Goal: Navigation & Orientation: Find specific page/section

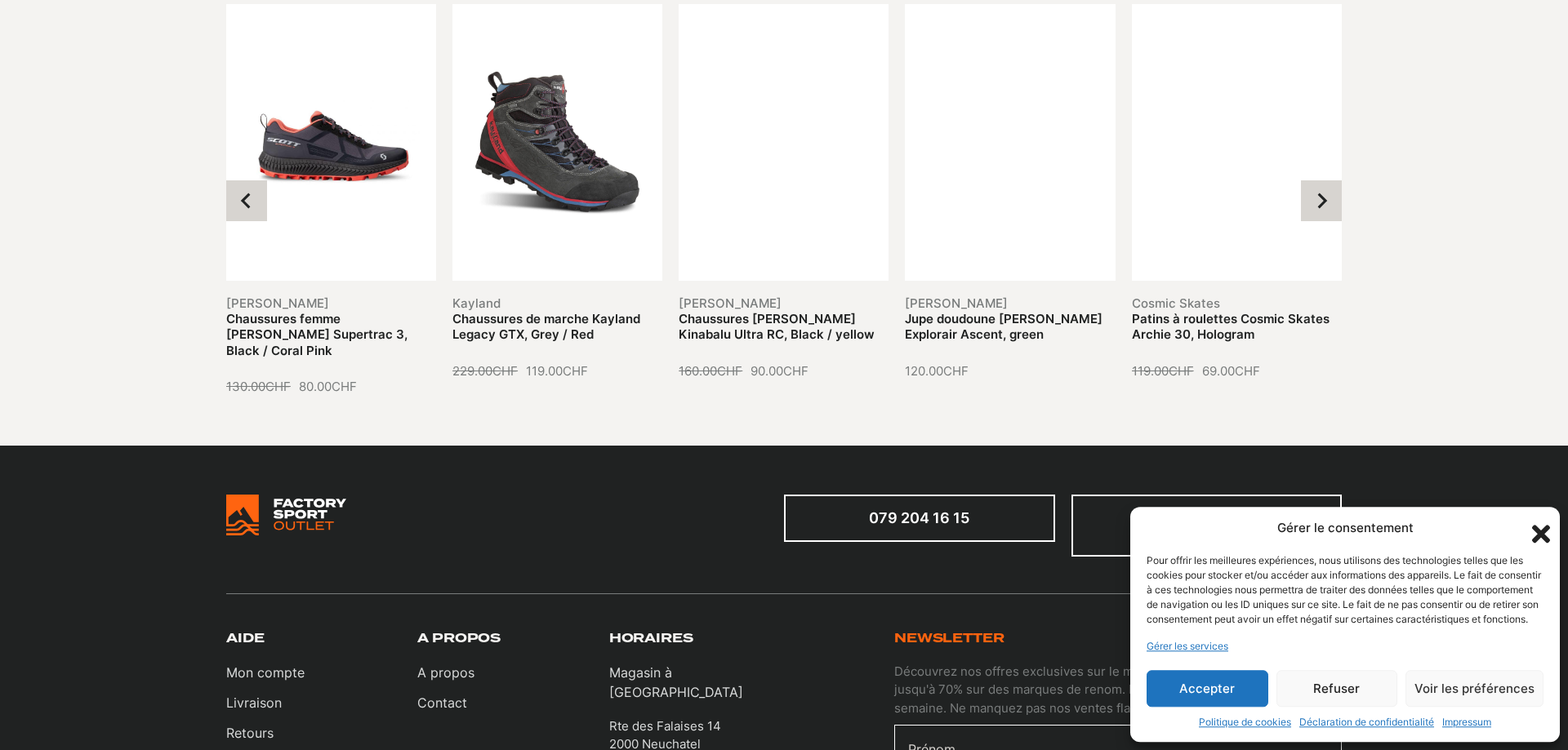
scroll to position [1914, 0]
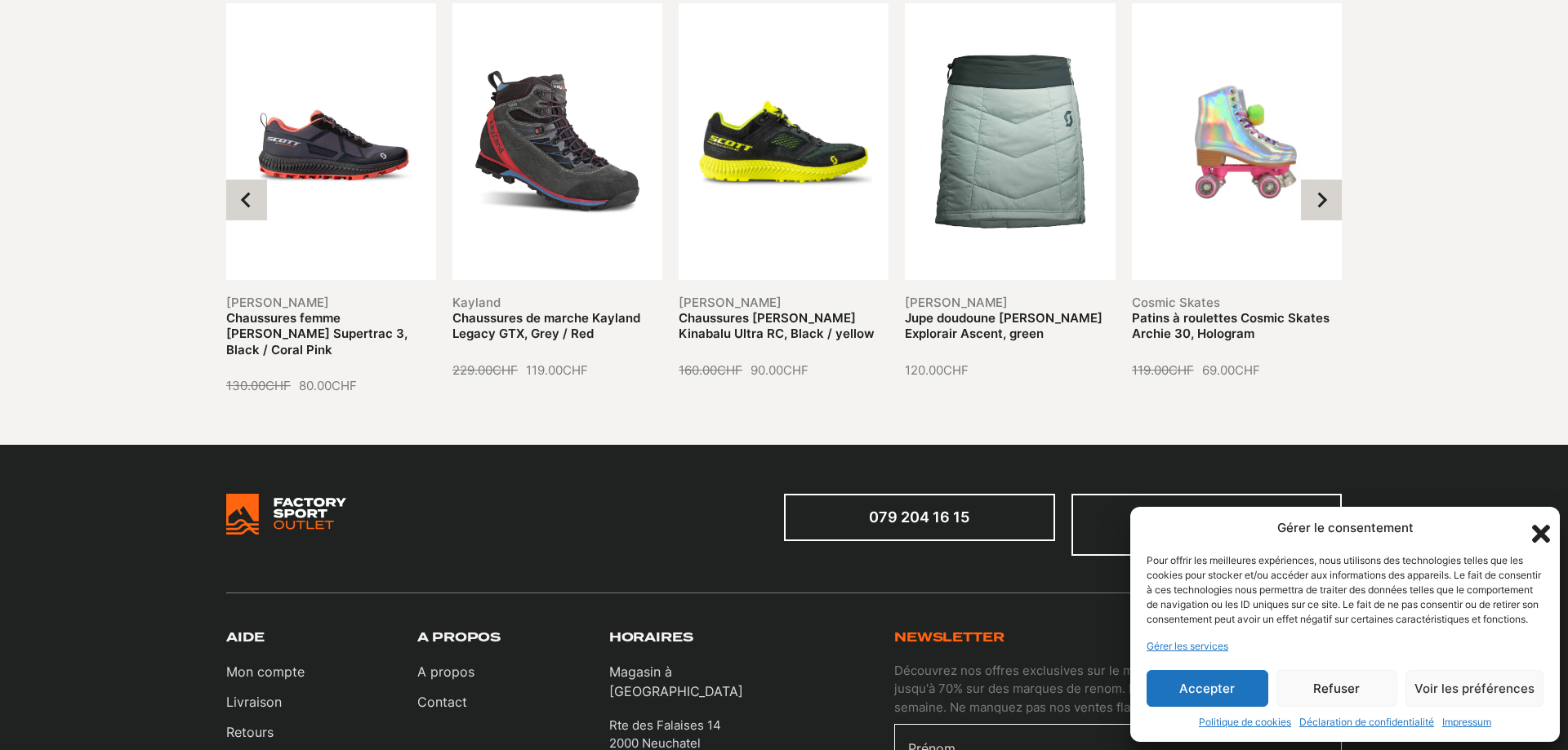
click at [1227, 688] on button "Accepter" at bounding box center [1207, 688] width 121 height 36
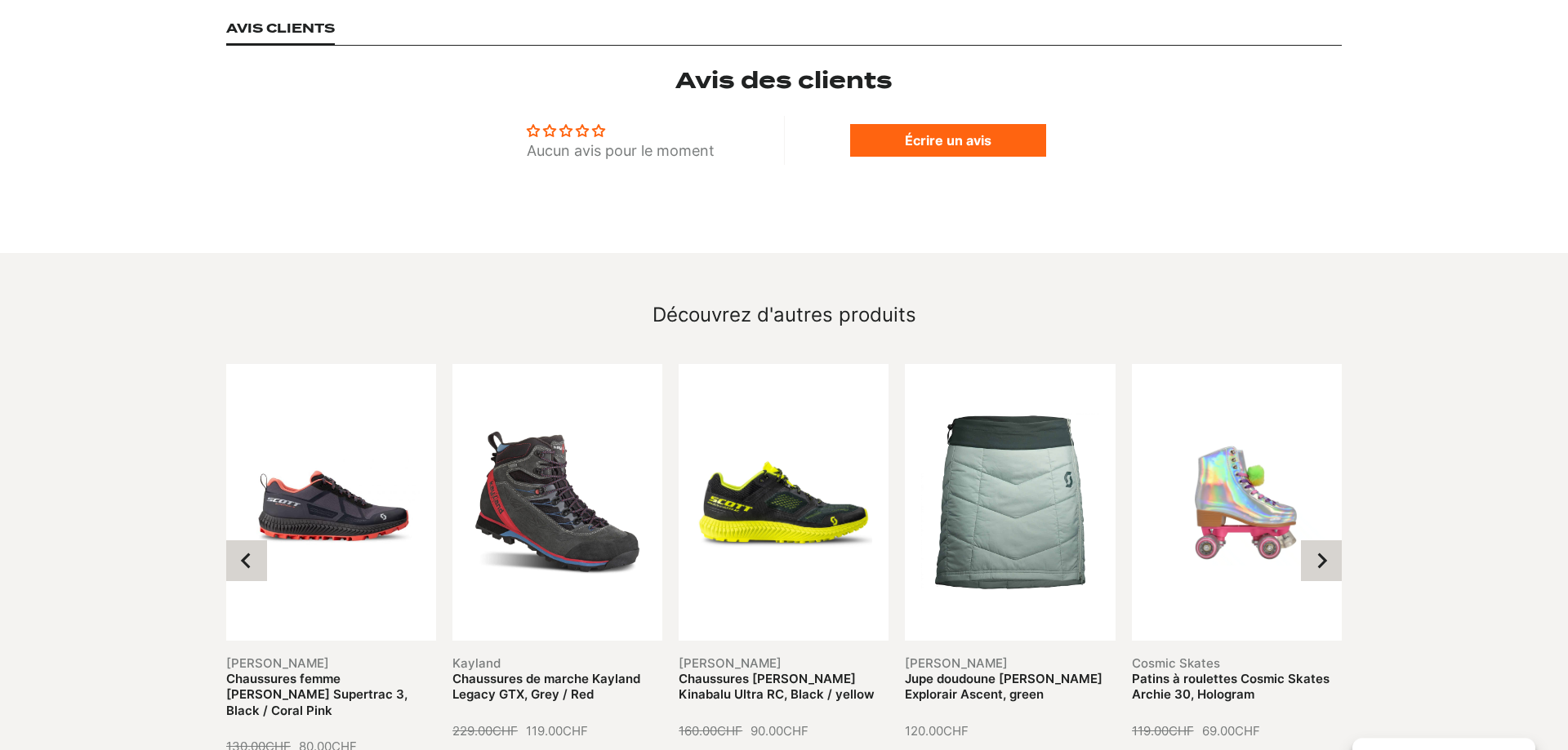
scroll to position [1498, 0]
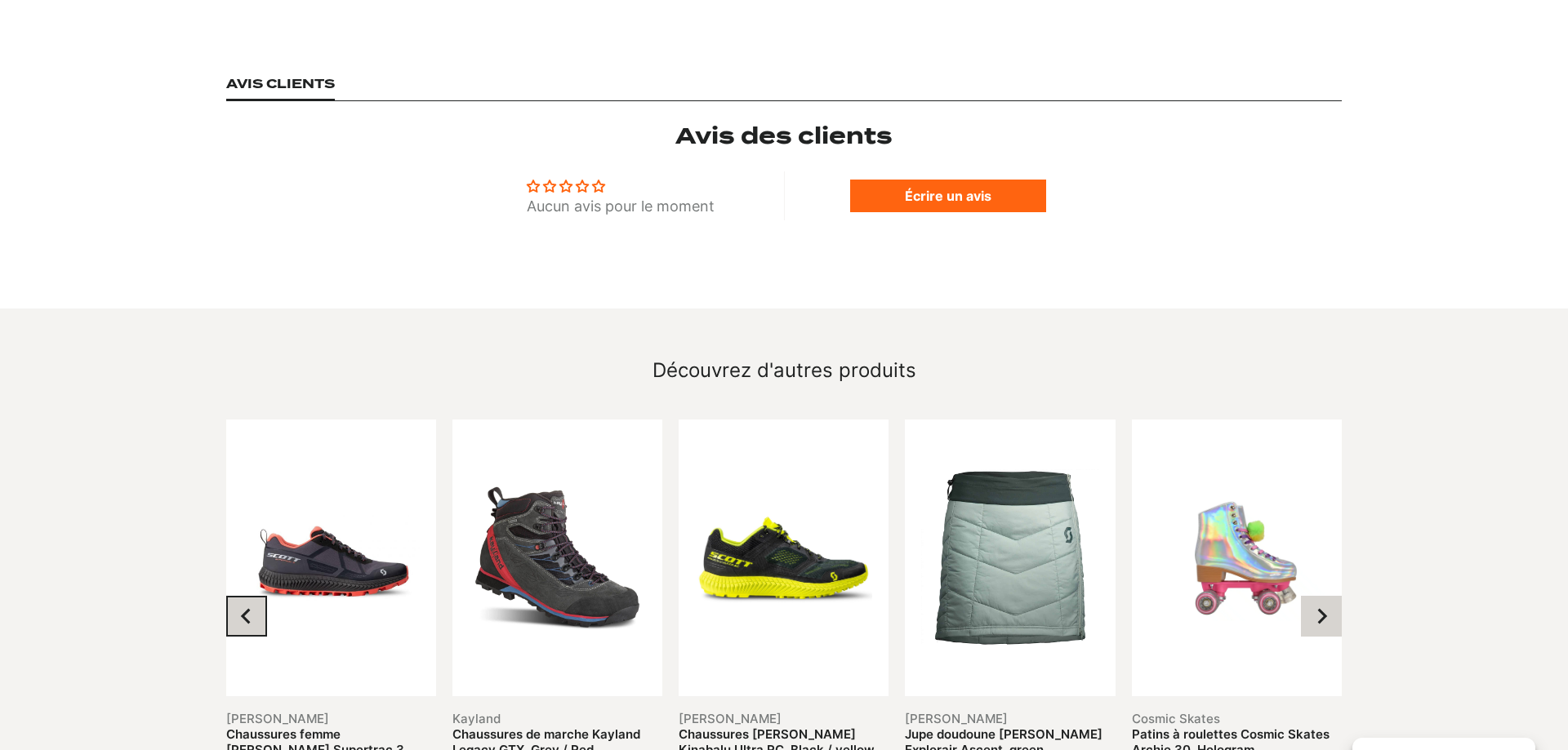
click at [240, 608] on icon "Go to last slide" at bounding box center [245, 616] width 16 height 16
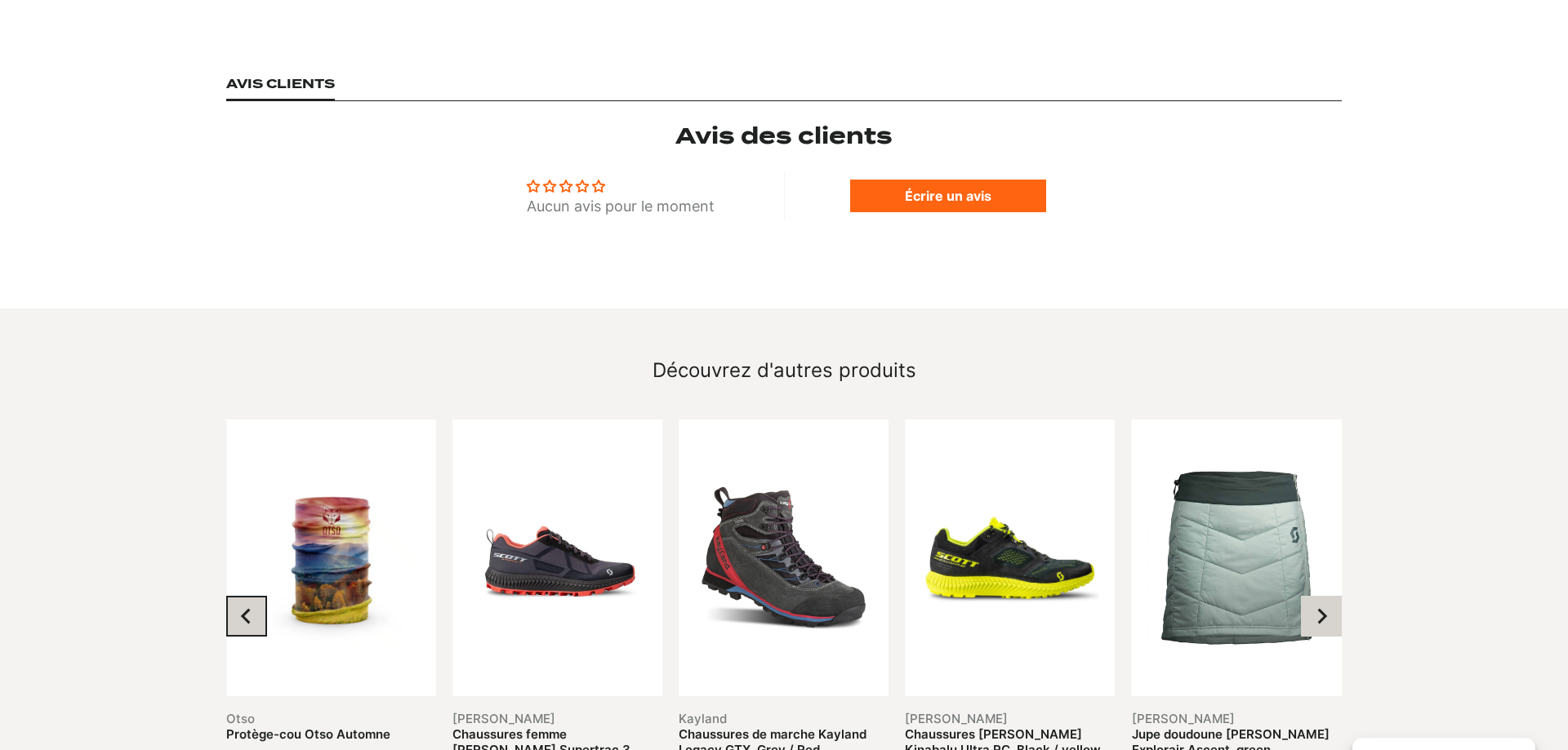
click at [240, 608] on icon "Previous slide" at bounding box center [245, 616] width 16 height 16
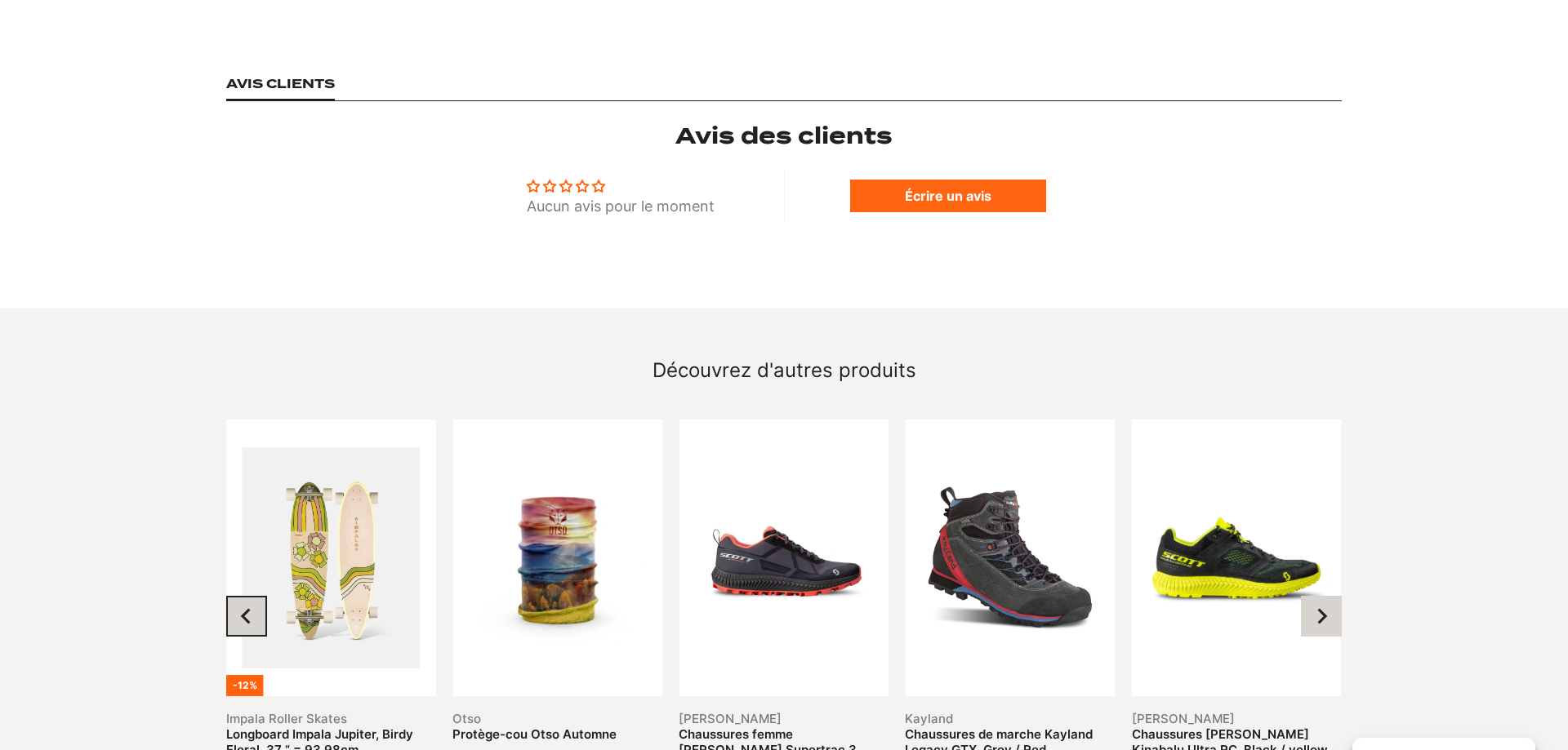
click at [241, 608] on icon "Previous slide" at bounding box center [245, 616] width 16 height 16
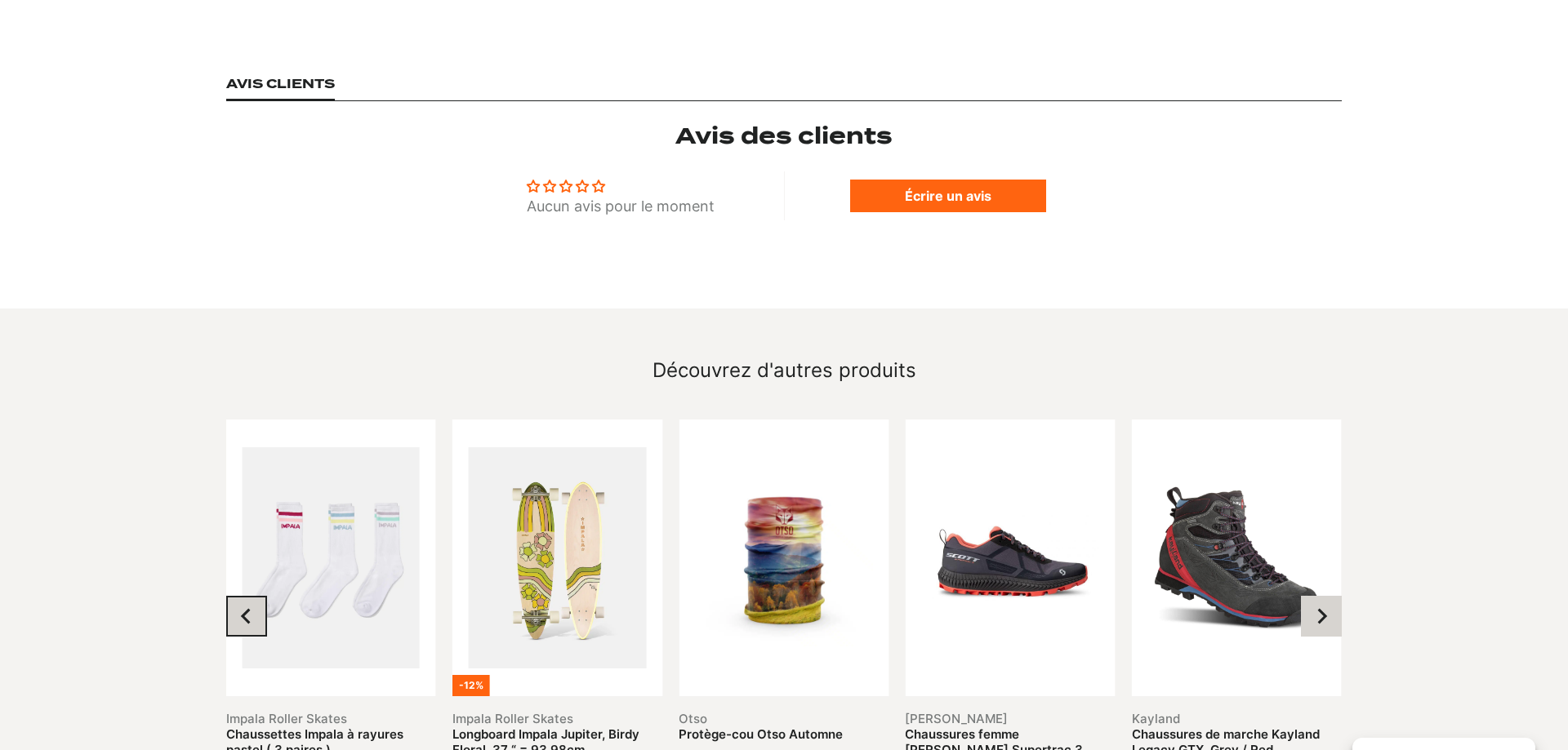
click at [241, 608] on icon "Previous slide" at bounding box center [245, 616] width 16 height 16
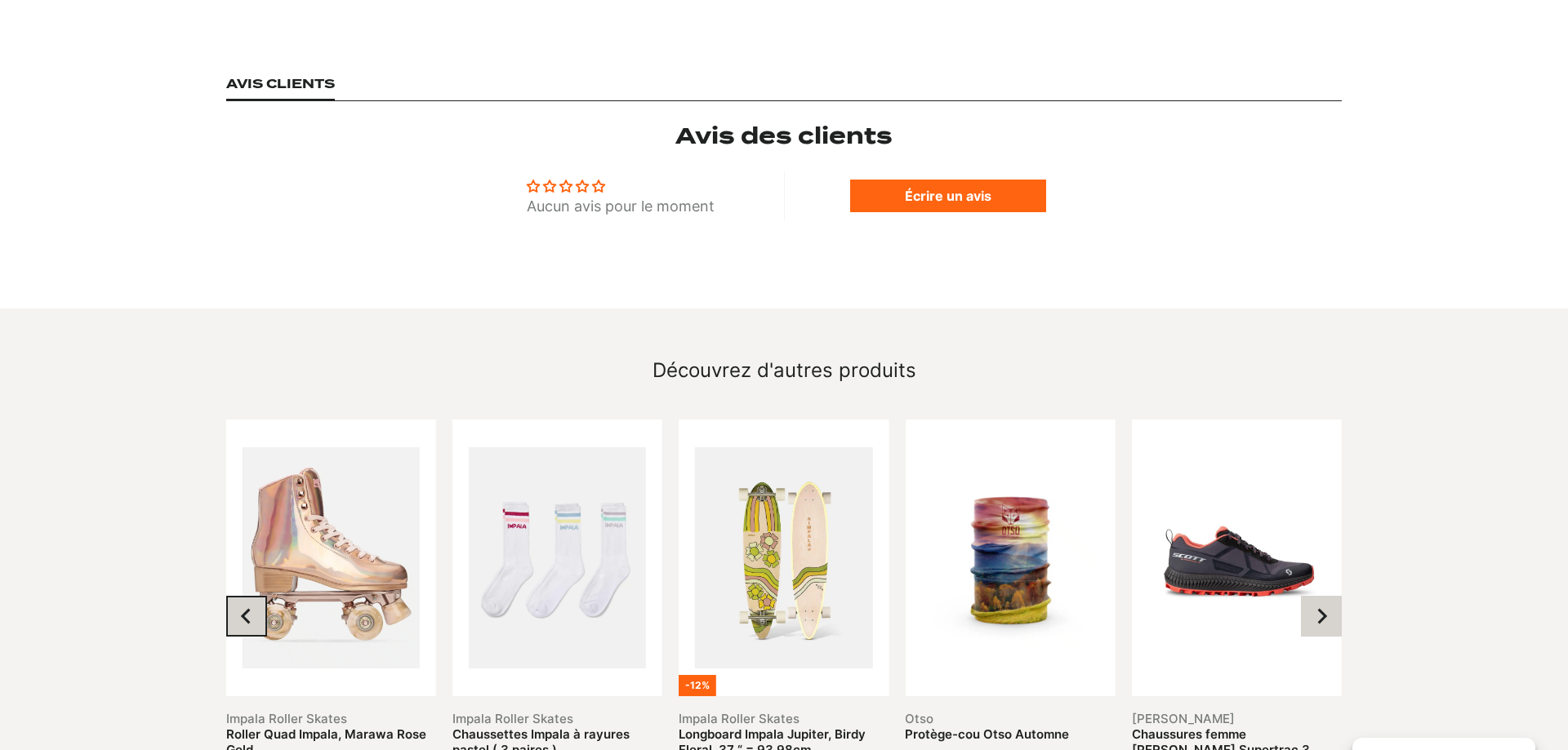
click at [241, 608] on icon "Previous slide" at bounding box center [245, 616] width 16 height 16
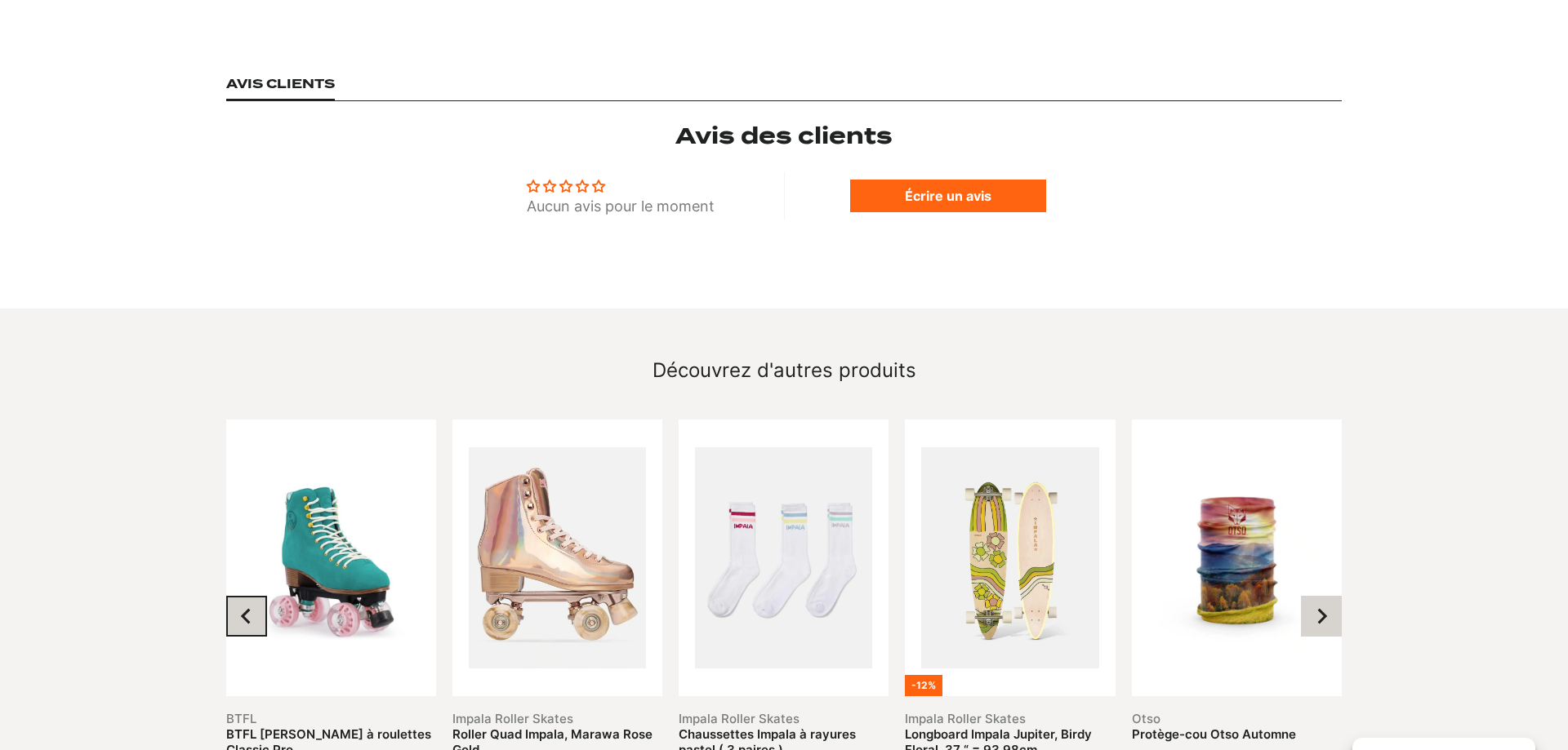
click at [241, 608] on icon "Previous slide" at bounding box center [245, 616] width 16 height 16
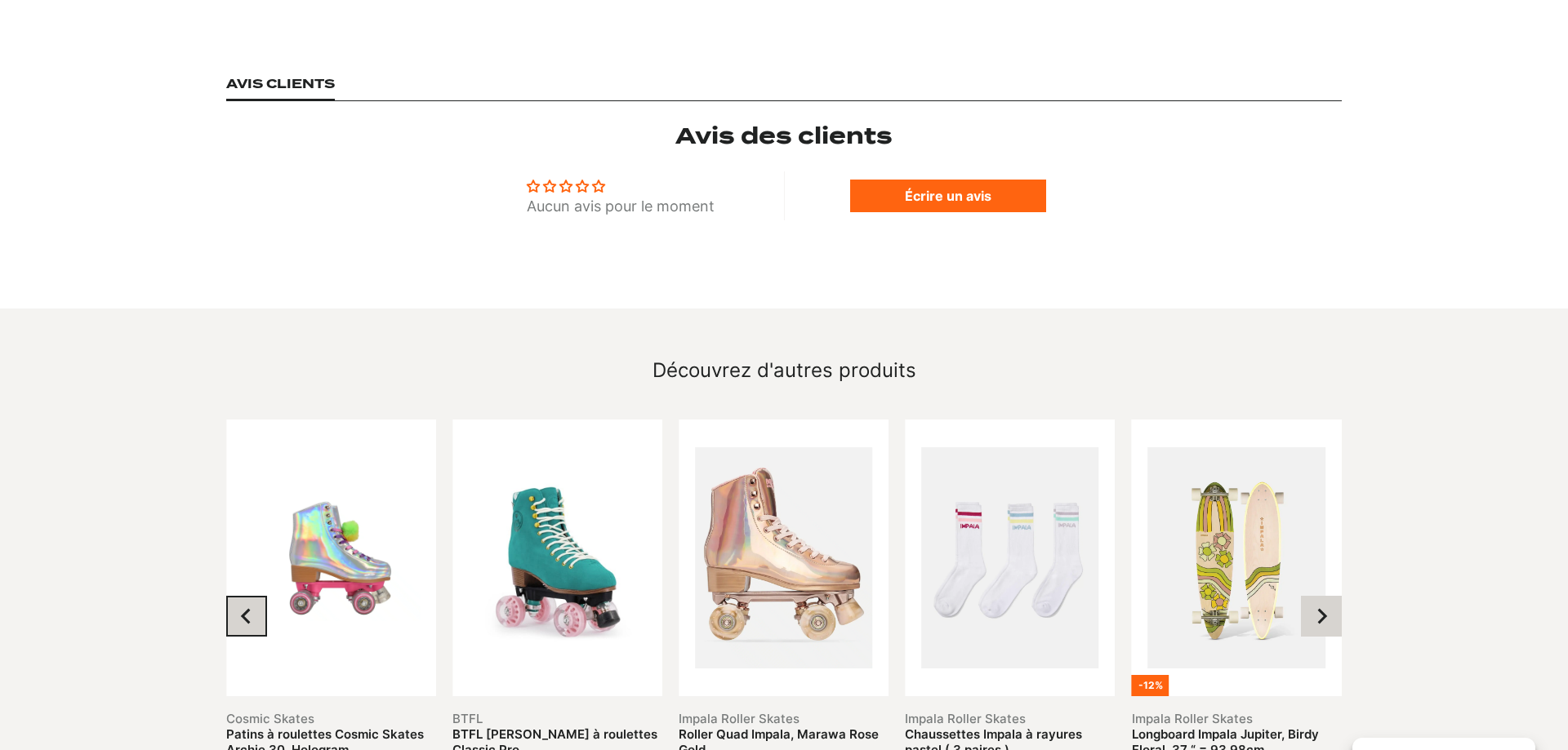
click at [242, 608] on icon "Previous slide" at bounding box center [245, 616] width 16 height 16
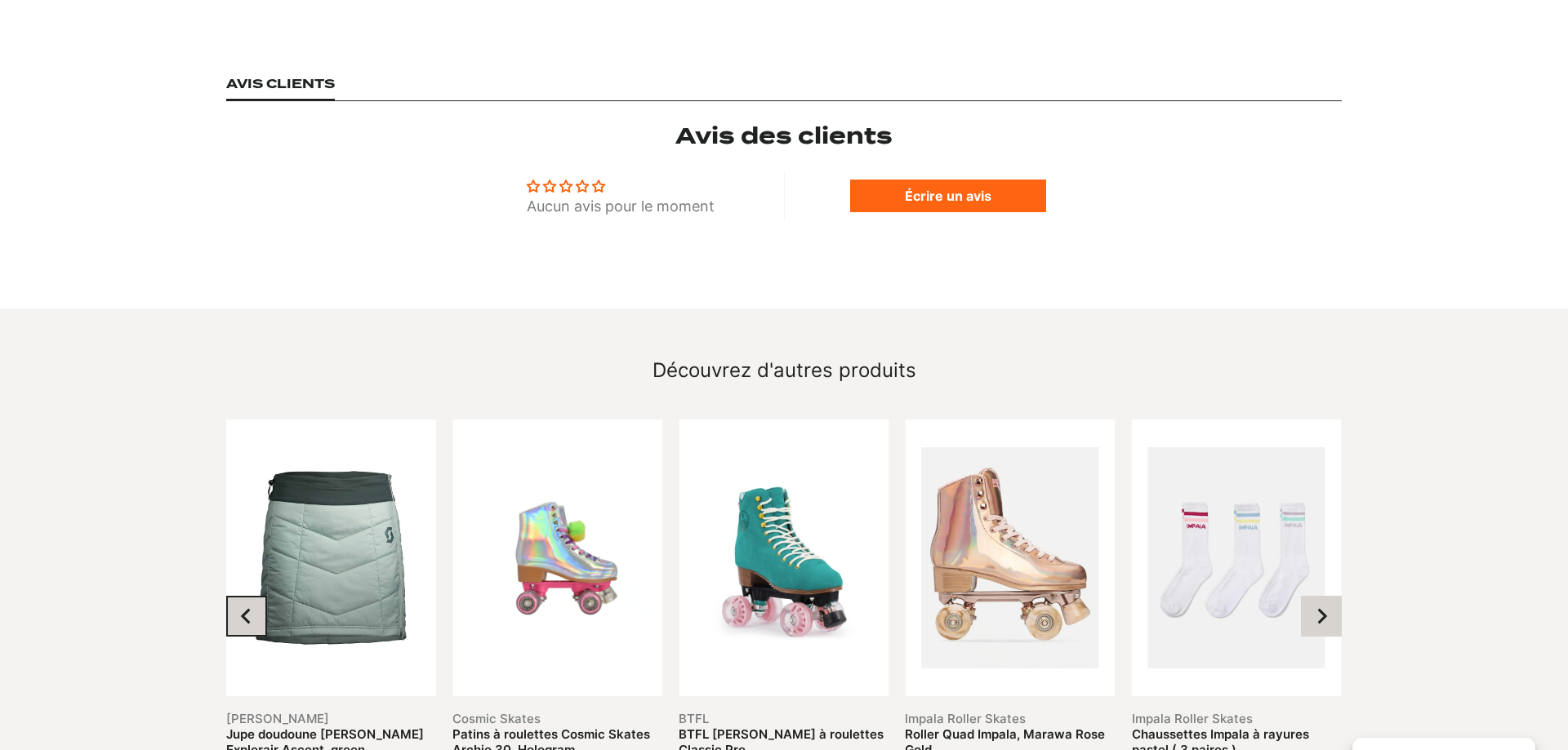
click at [242, 608] on icon "Previous slide" at bounding box center [245, 616] width 16 height 16
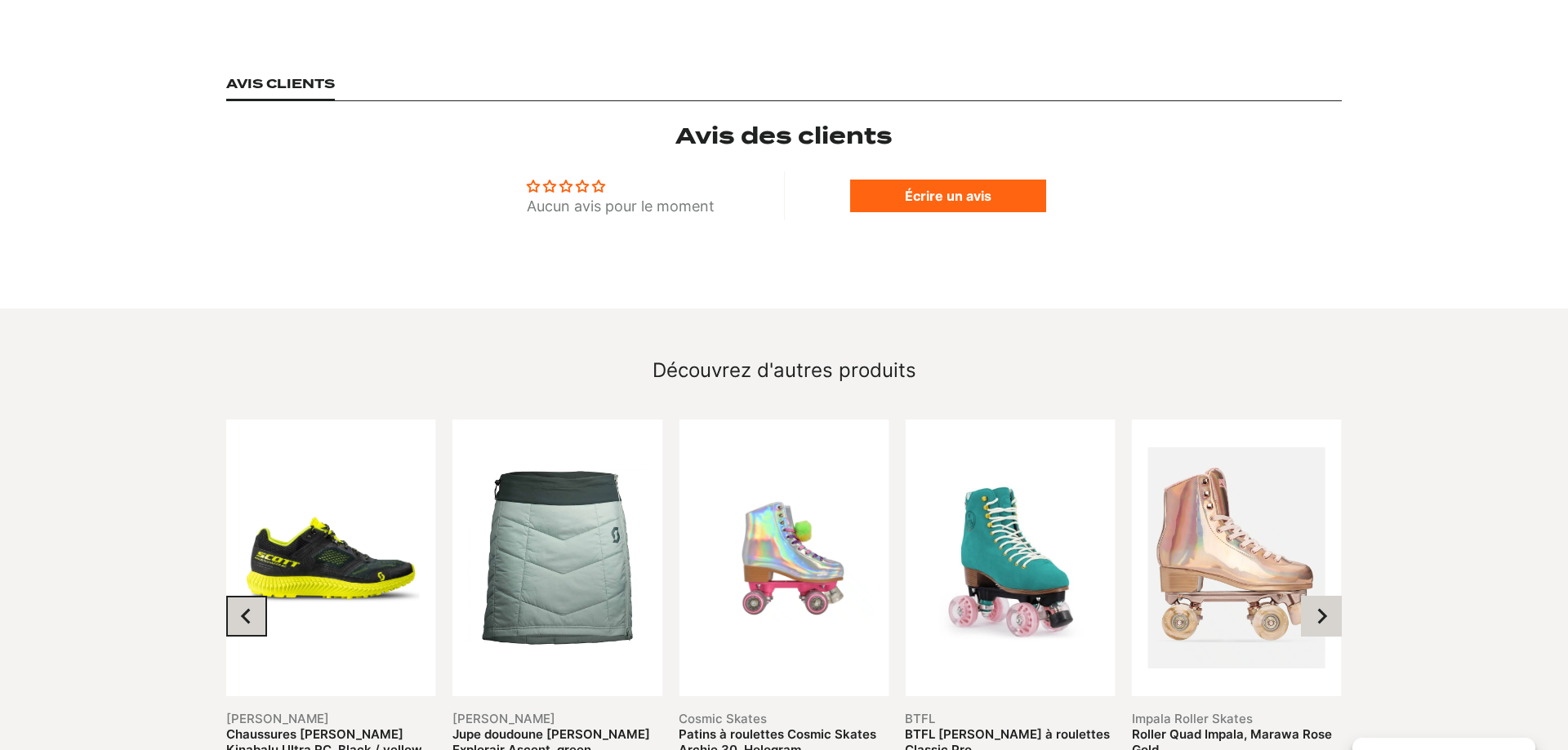
click at [242, 608] on icon "Previous slide" at bounding box center [245, 616] width 16 height 16
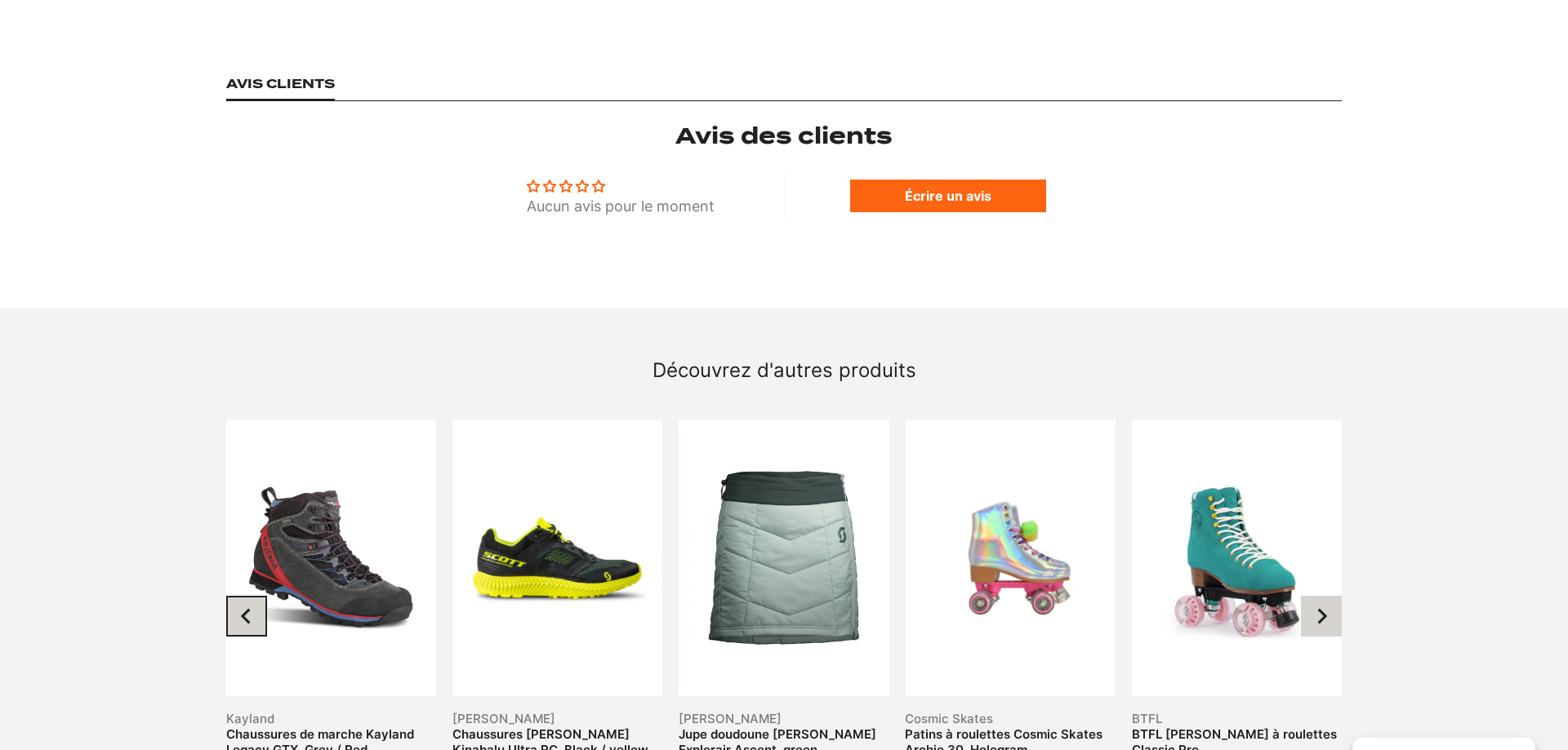
click at [242, 608] on icon "Previous slide" at bounding box center [245, 616] width 16 height 16
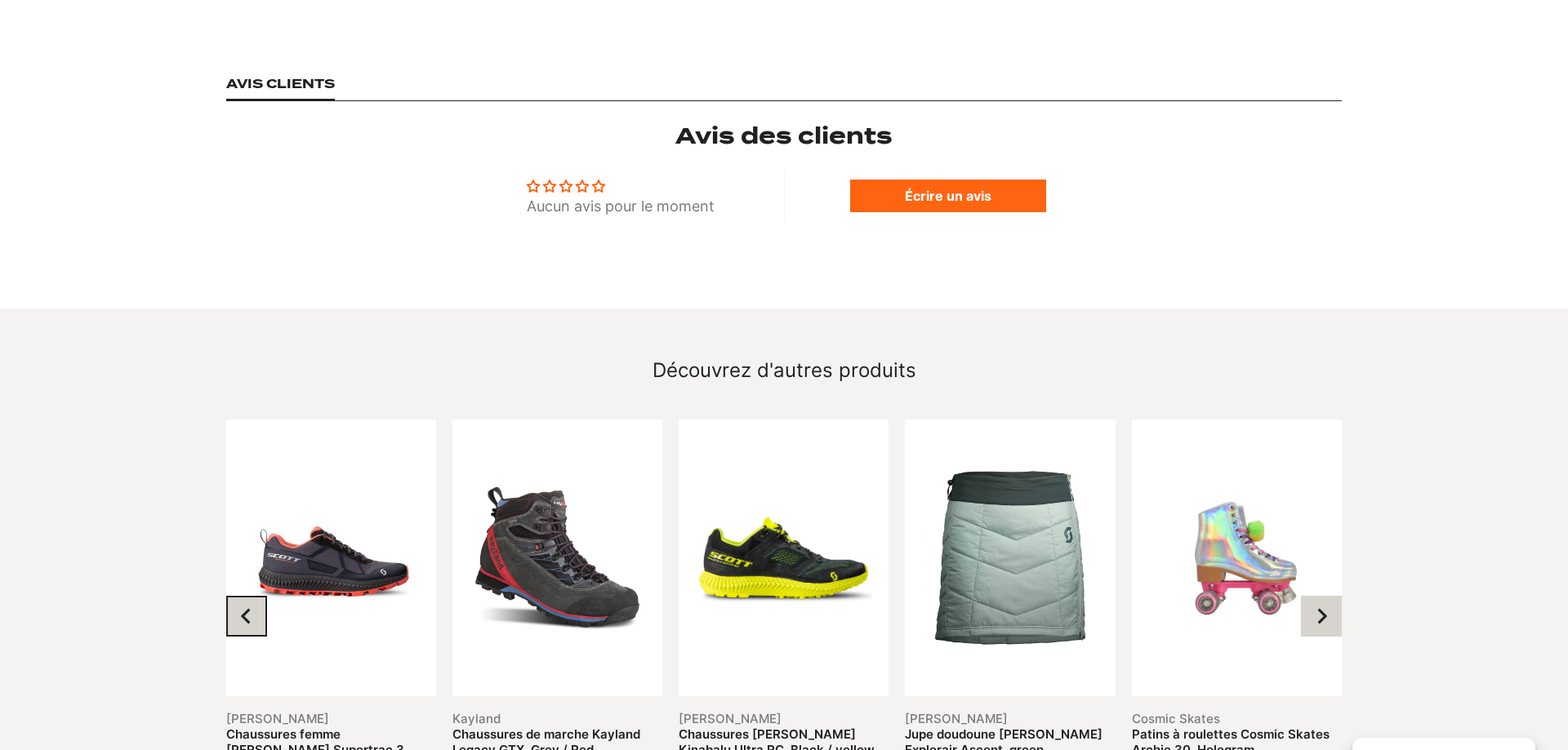
click at [242, 608] on icon "Previous slide" at bounding box center [245, 616] width 16 height 16
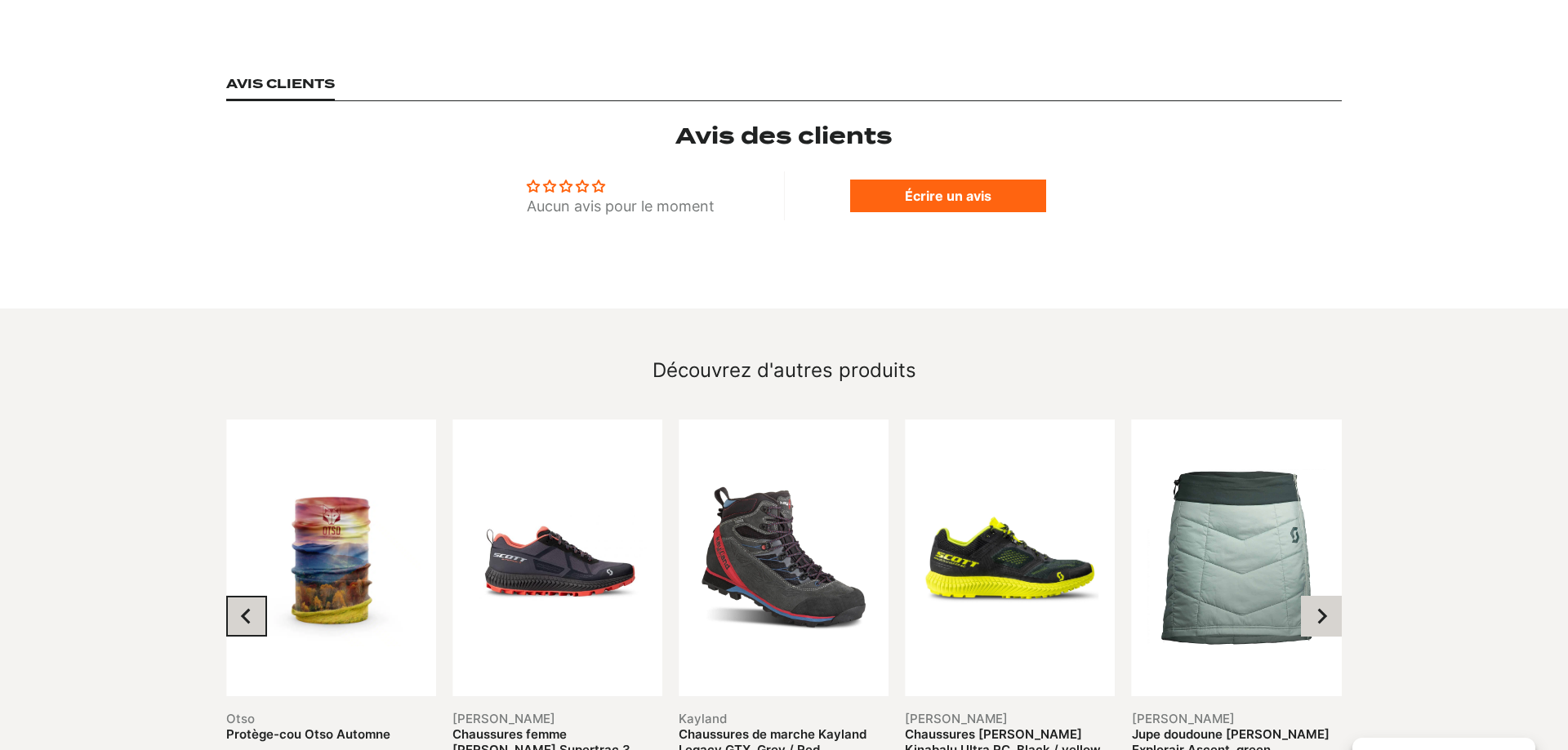
click at [242, 608] on icon "Previous slide" at bounding box center [245, 616] width 16 height 16
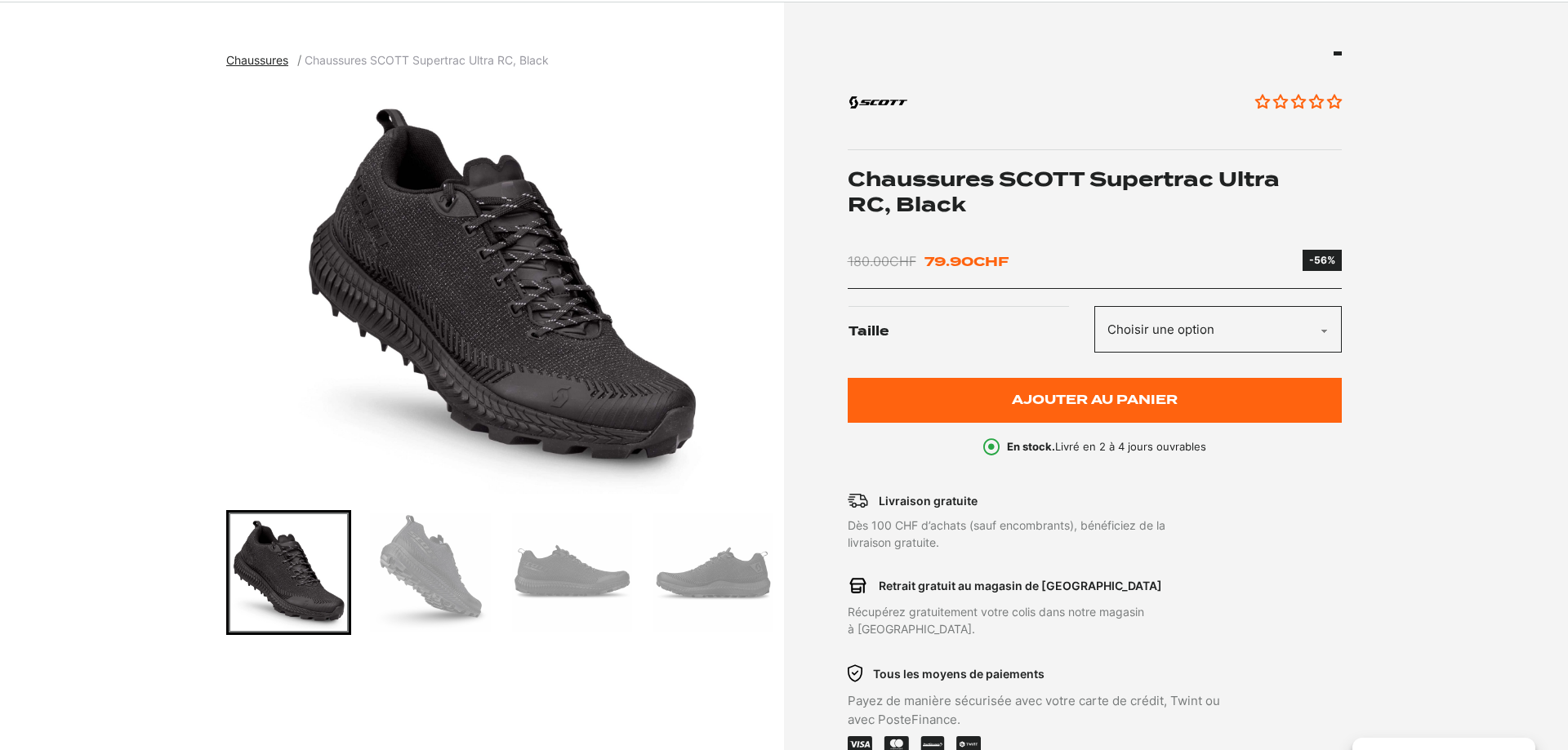
scroll to position [0, 0]
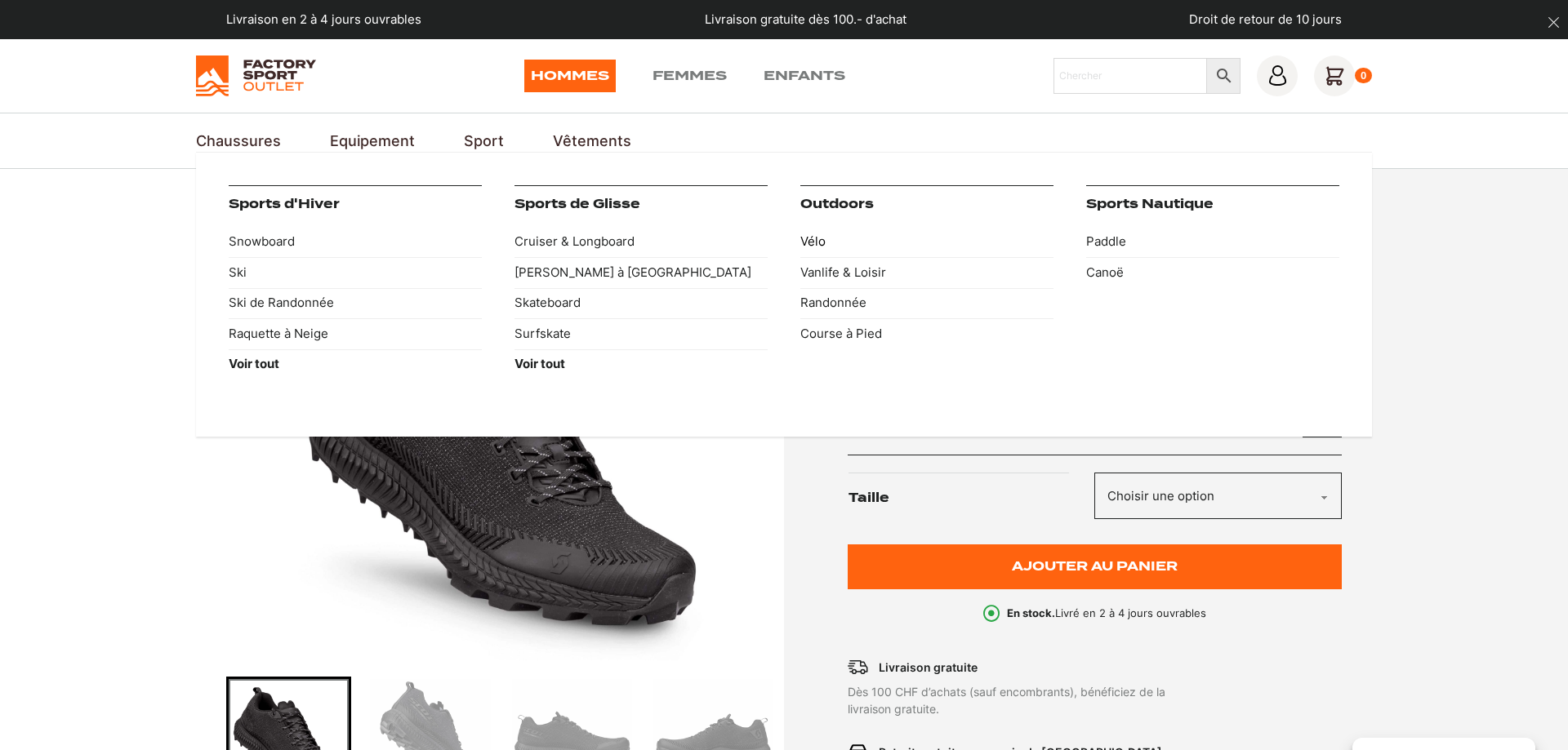
click at [819, 238] on link "Vélo" at bounding box center [926, 242] width 253 height 31
